Goal: Transaction & Acquisition: Download file/media

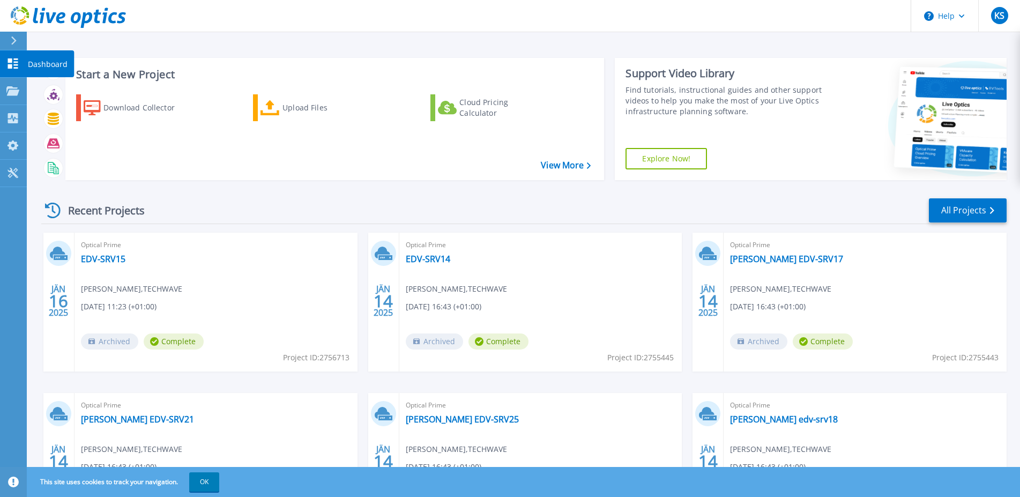
click at [15, 58] on link "Dashboard Dashboard" at bounding box center [13, 63] width 27 height 27
click at [17, 89] on icon at bounding box center [12, 90] width 13 height 9
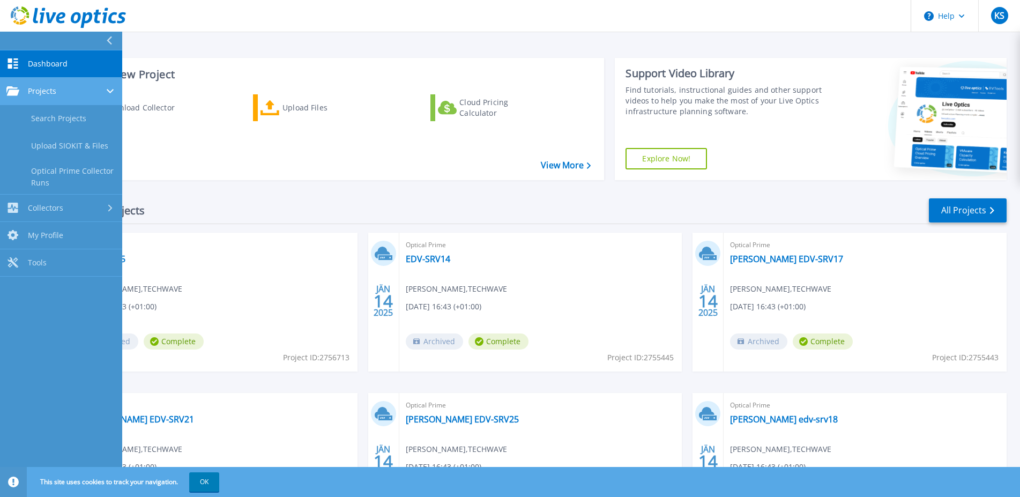
click at [71, 94] on div "Projects" at bounding box center [60, 91] width 109 height 10
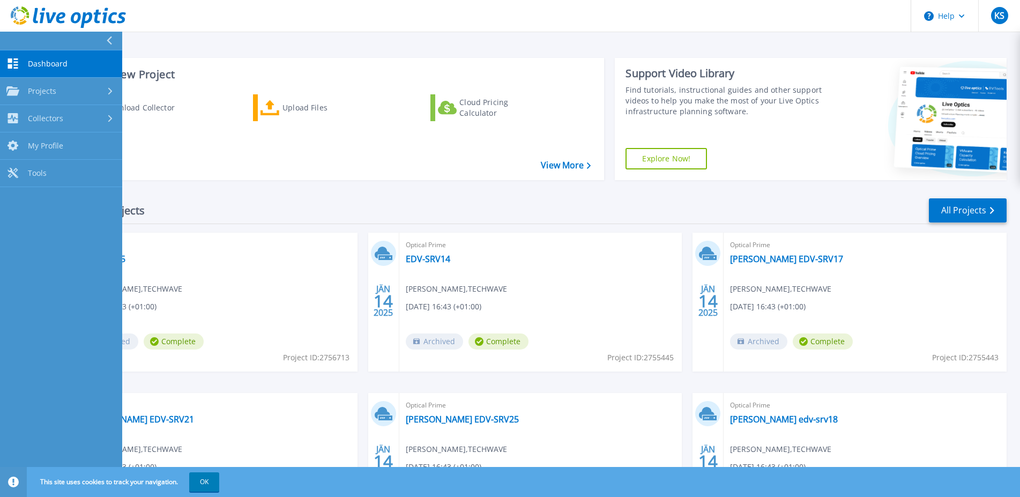
click at [510, 61] on div "Start a New Project Download Collector Upload Files Cloud Pricing Calculator Vi…" at bounding box center [334, 119] width 539 height 122
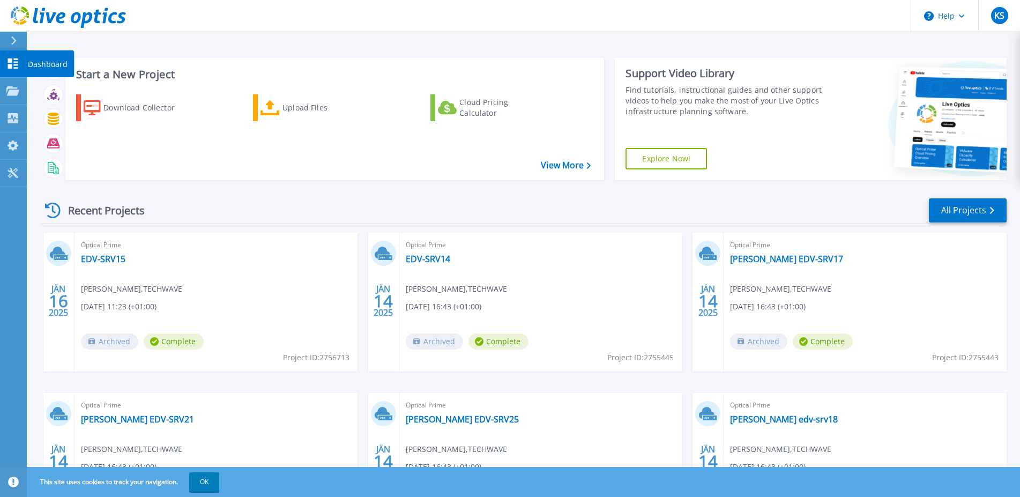
click at [12, 60] on icon at bounding box center [12, 63] width 13 height 10
click at [19, 37] on div at bounding box center [18, 41] width 17 height 18
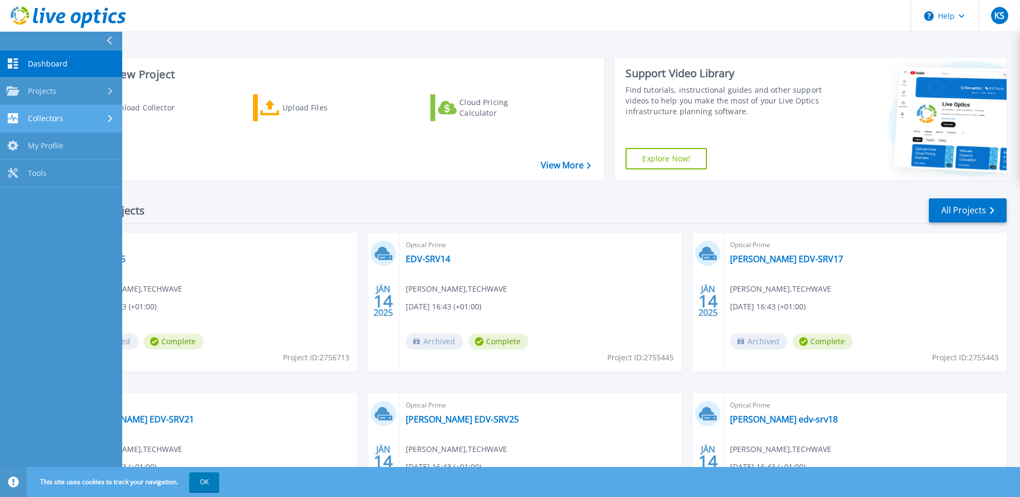
click at [82, 115] on div "Collectors" at bounding box center [60, 118] width 109 height 10
click at [83, 147] on link "Download Collector" at bounding box center [61, 145] width 122 height 27
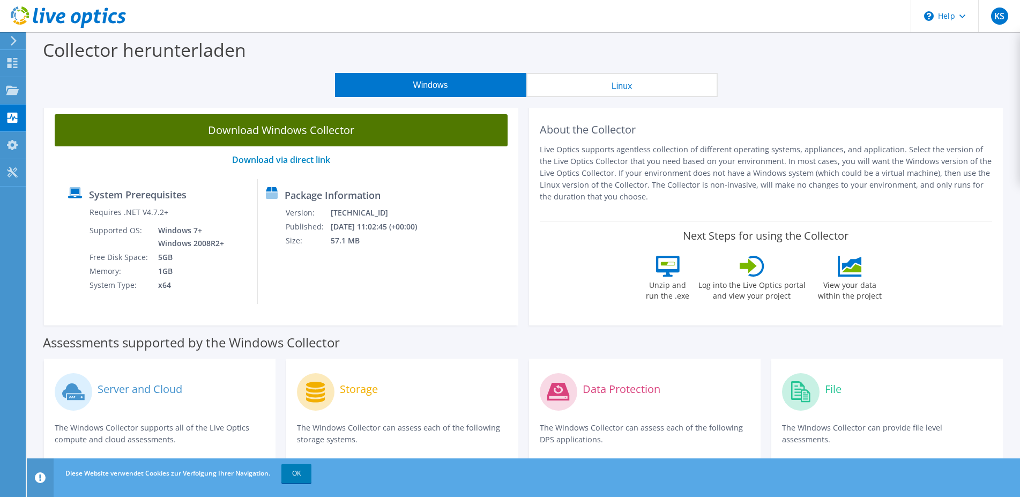
click at [290, 133] on link "Download Windows Collector" at bounding box center [281, 130] width 453 height 32
